Goal: Task Accomplishment & Management: Manage account settings

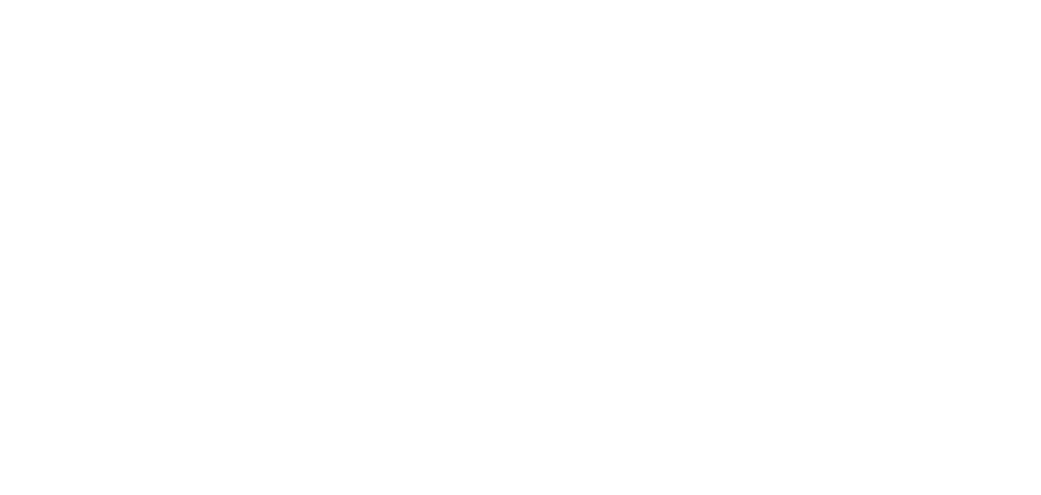
click at [709, 0] on html at bounding box center [520, 0] width 1041 height 0
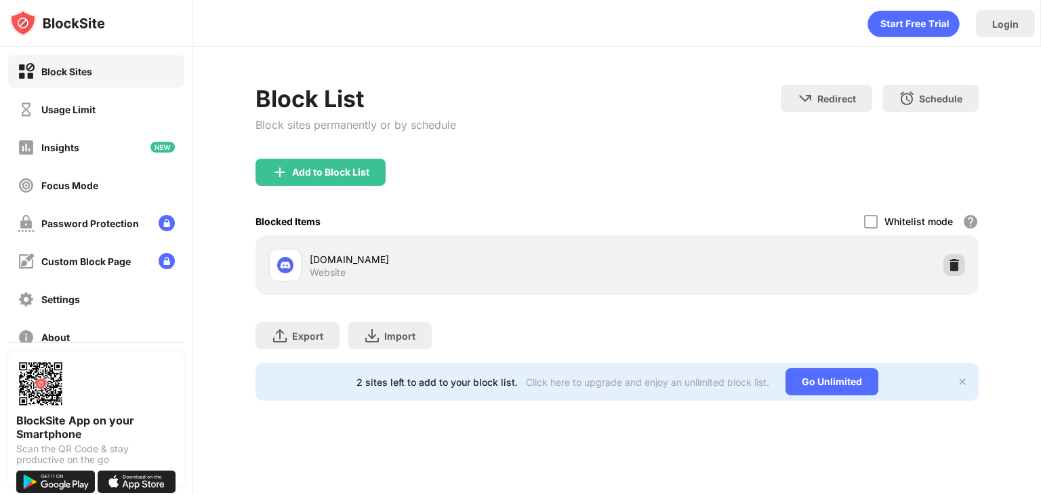
click at [954, 263] on img at bounding box center [955, 265] width 14 height 14
